Goal: Task Accomplishment & Management: Manage account settings

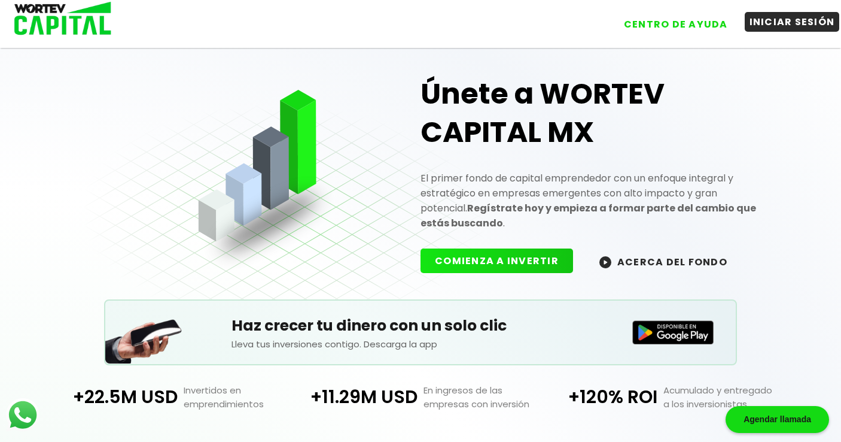
click at [789, 22] on button "INICIAR SESIÓN" at bounding box center [792, 22] width 95 height 20
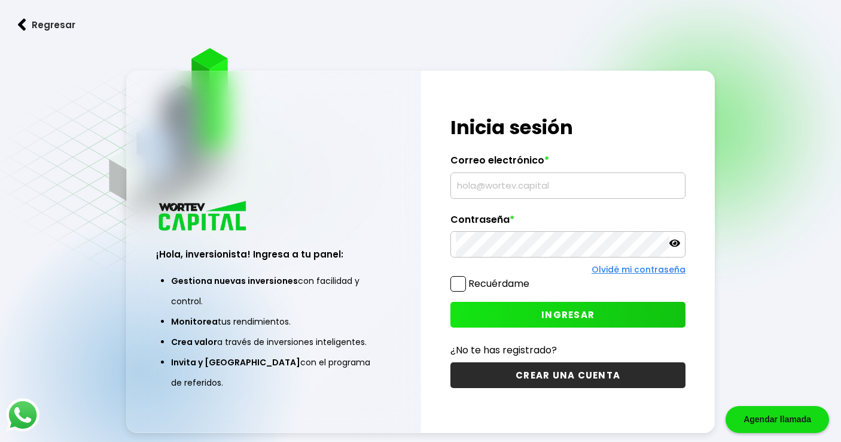
click at [518, 193] on input "text" at bounding box center [568, 185] width 224 height 25
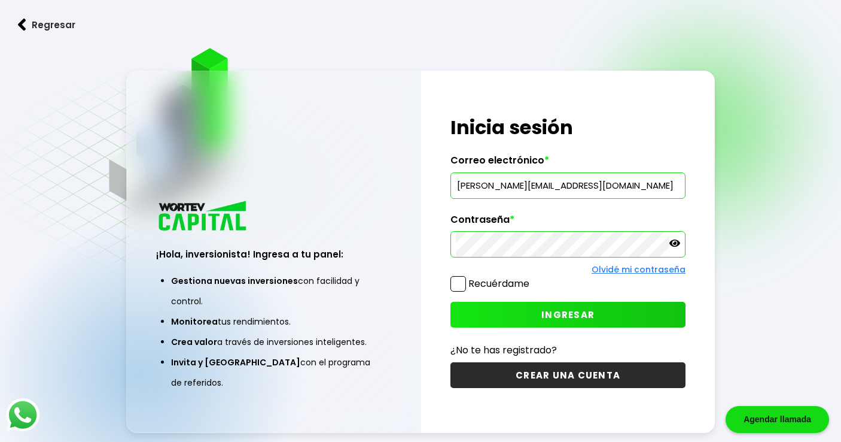
type input "[PERSON_NAME][EMAIL_ADDRESS][DOMAIN_NAME]"
click at [459, 285] on span at bounding box center [458, 284] width 16 height 16
click at [532, 278] on input "Recuérdame" at bounding box center [532, 278] width 0 height 0
click at [537, 308] on button "INGRESAR" at bounding box center [567, 315] width 235 height 26
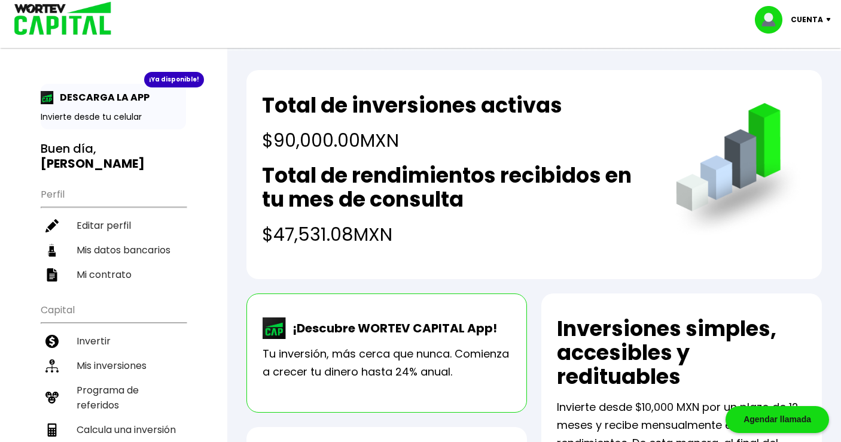
click at [322, 209] on h2 "Total de rendimientos recibidos en tu mes de consulta" at bounding box center [457, 187] width 390 height 48
click at [325, 231] on h4 "$47,531.08 MXN" at bounding box center [457, 234] width 390 height 27
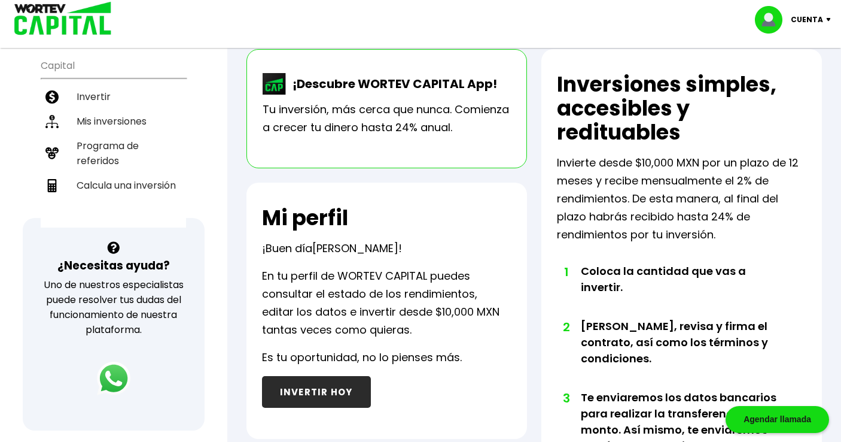
scroll to position [122, 0]
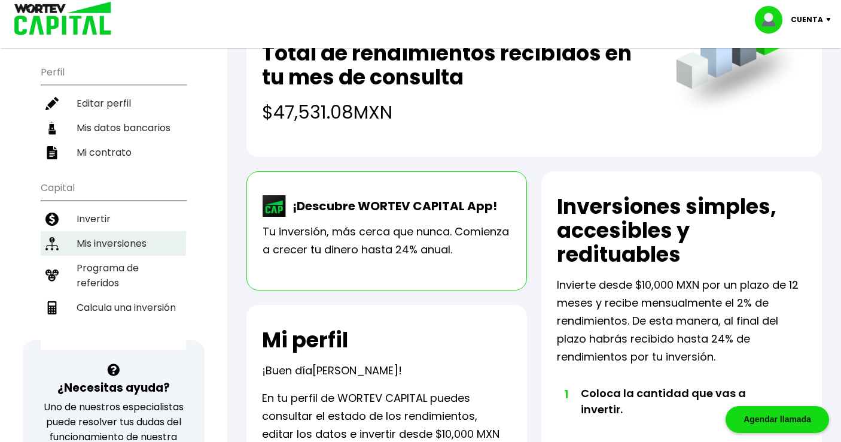
click at [109, 231] on li "Mis inversiones" at bounding box center [113, 243] width 145 height 25
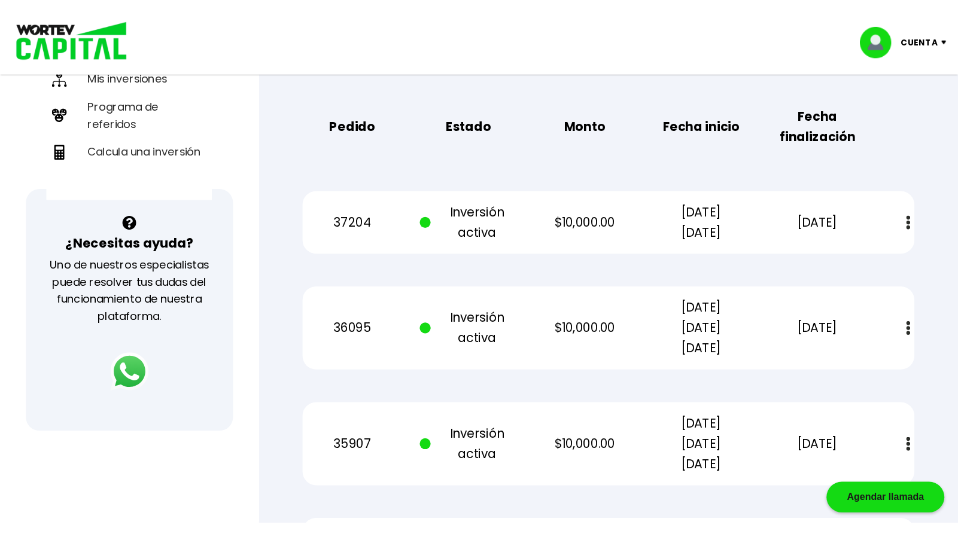
scroll to position [366, 0]
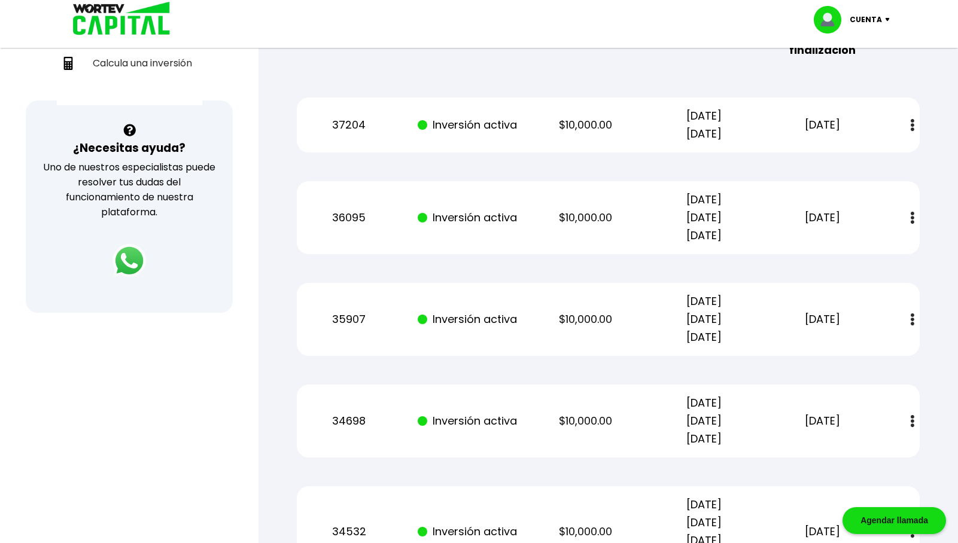
click at [267, 251] on div "Regresar Mis inversiones Como inversionista activo de WORTEV CAPITAL, apoyas el…" at bounding box center [607, 503] width 699 height 1637
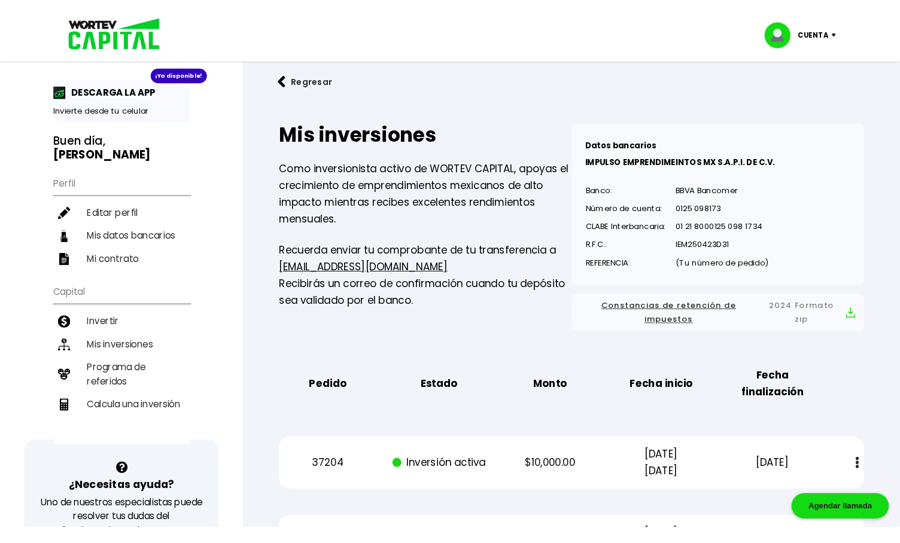
scroll to position [0, 0]
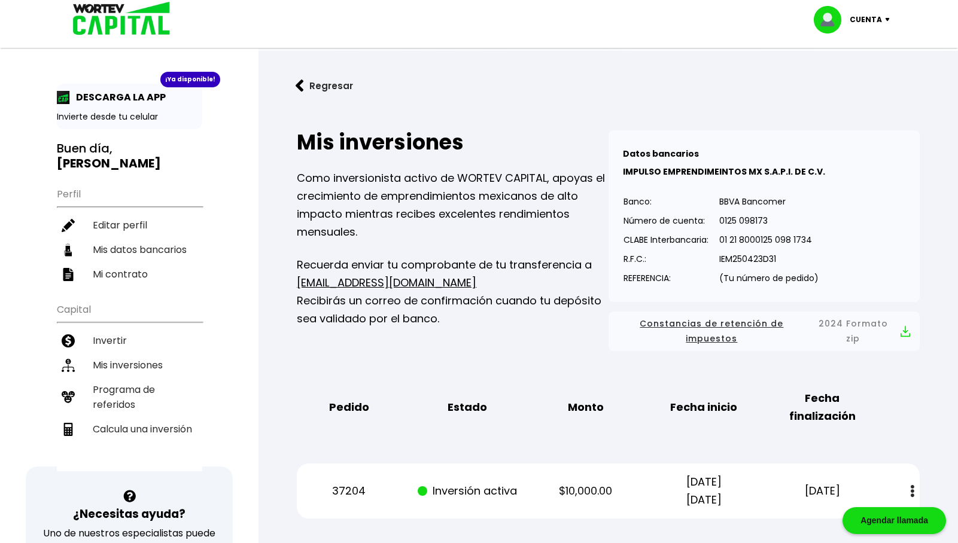
click at [723, 31] on div "Cuenta Editar perfil Cerrar sesión" at bounding box center [479, 19] width 838 height 39
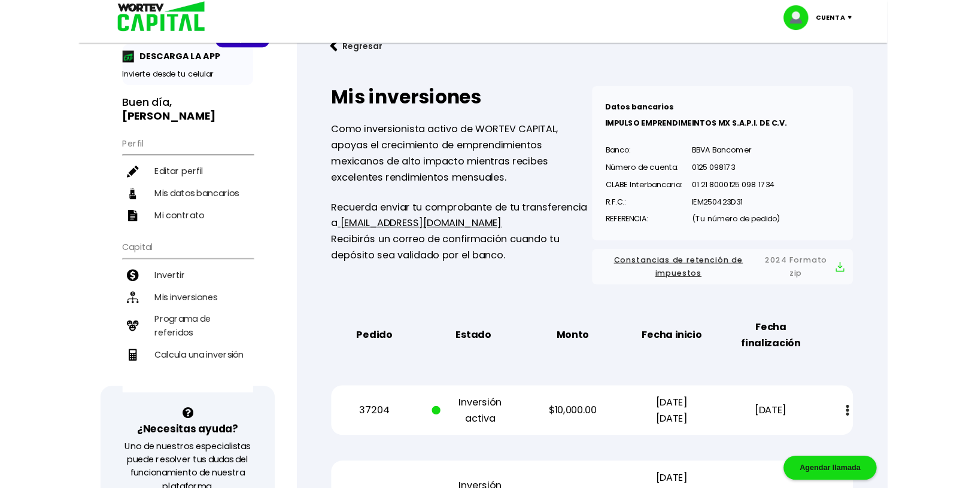
scroll to position [61, 0]
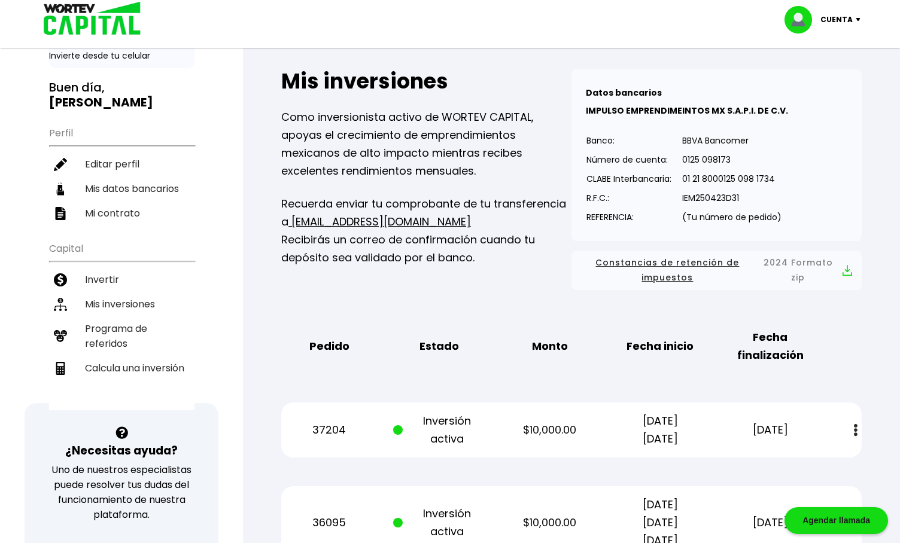
click at [611, 29] on div "Cuenta Editar perfil Cerrar sesión" at bounding box center [450, 19] width 838 height 39
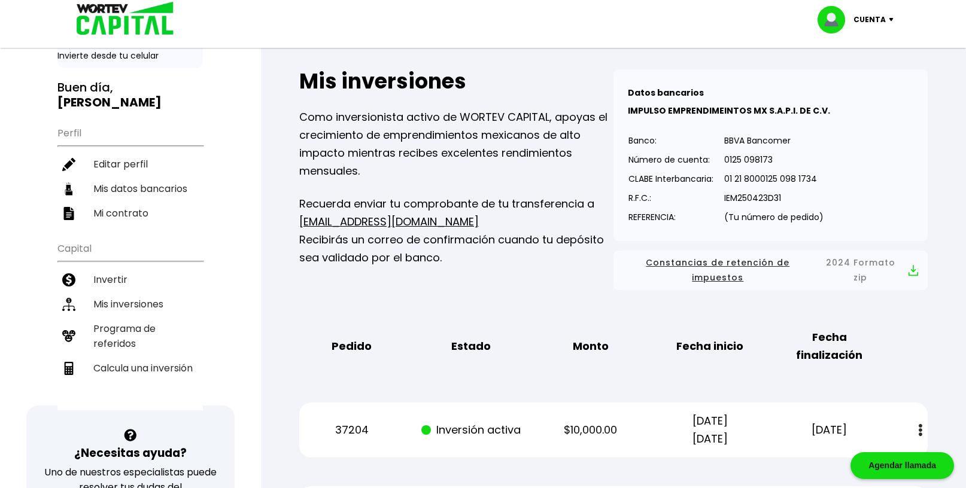
click at [887, 16] on div "Cuenta" at bounding box center [859, 20] width 84 height 28
click at [866, 75] on li "Cerrar sesión" at bounding box center [857, 80] width 96 height 25
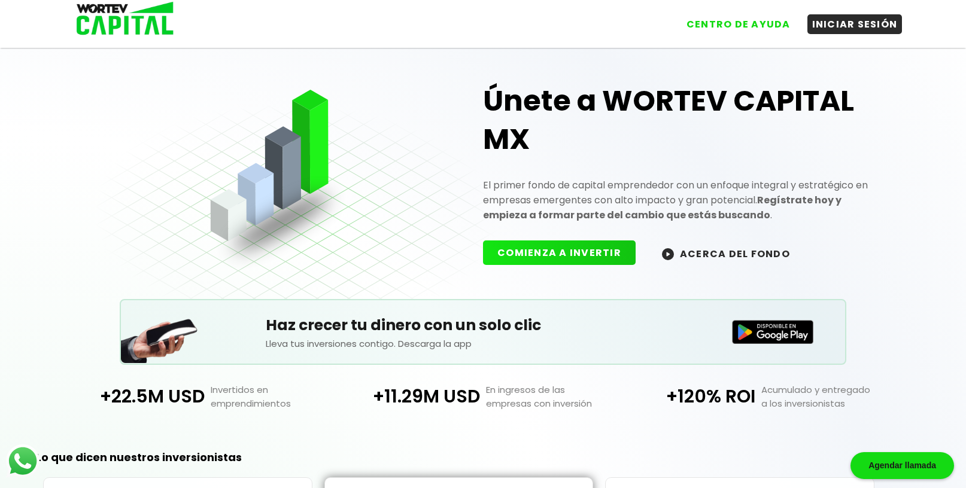
click at [604, 26] on div "CENTRO DE AYUDA INICIAR SESIÓN" at bounding box center [539, 19] width 723 height 29
